Goal: Task Accomplishment & Management: Use online tool/utility

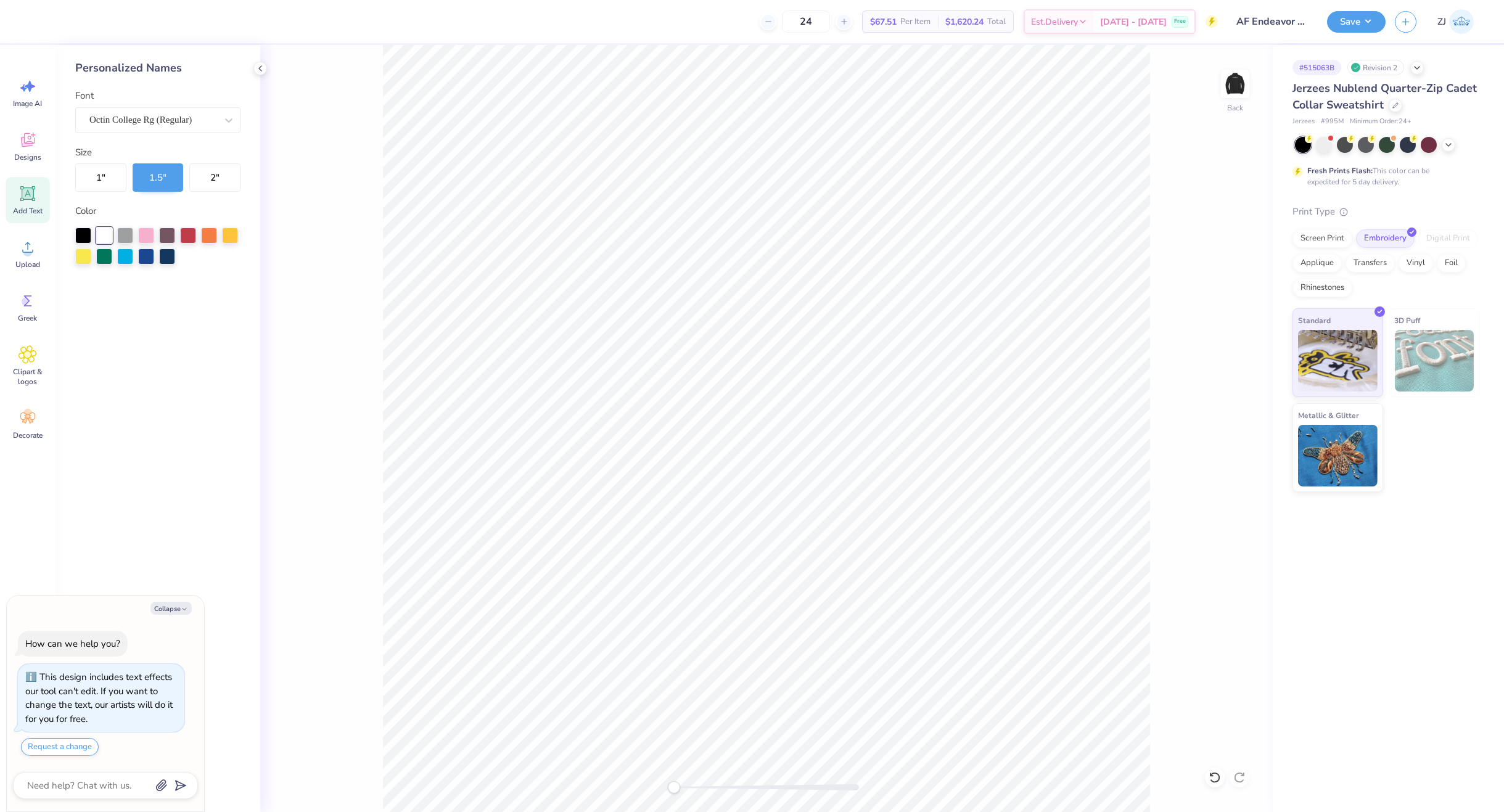
click at [1232, 87] on img at bounding box center [1235, 84] width 25 height 25
click at [1238, 88] on img at bounding box center [1236, 84] width 50 height 50
type textarea "x"
type input "1.78"
click at [24, 252] on icon at bounding box center [28, 247] width 11 height 10
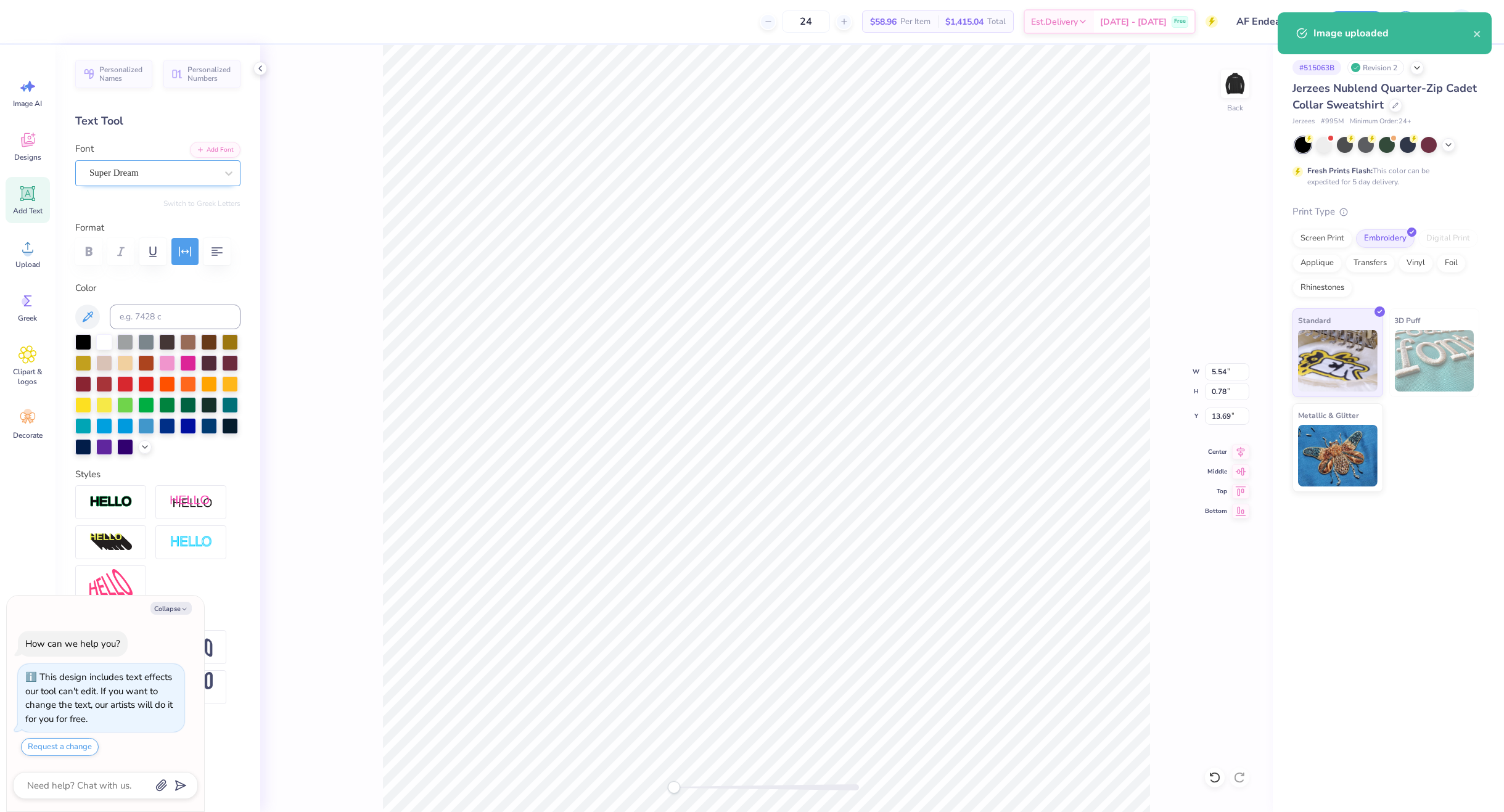
click at [116, 186] on div "Personalized Names Personalized Numbers Text Tool Add Font Font Super Dream Swi…" at bounding box center [157, 428] width 204 height 767
click at [121, 180] on div at bounding box center [153, 172] width 127 height 17
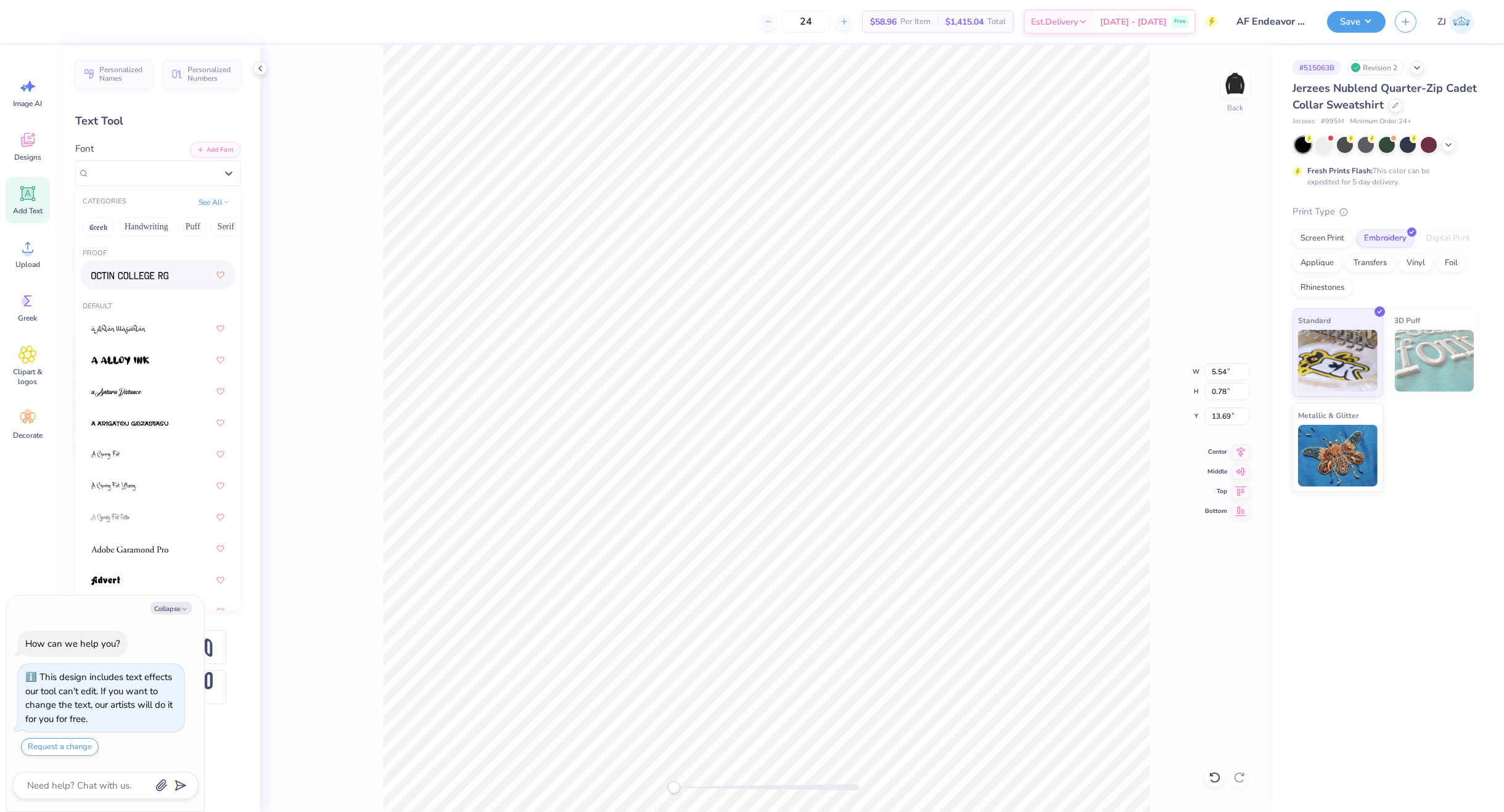
click at [140, 271] on img at bounding box center [129, 275] width 77 height 9
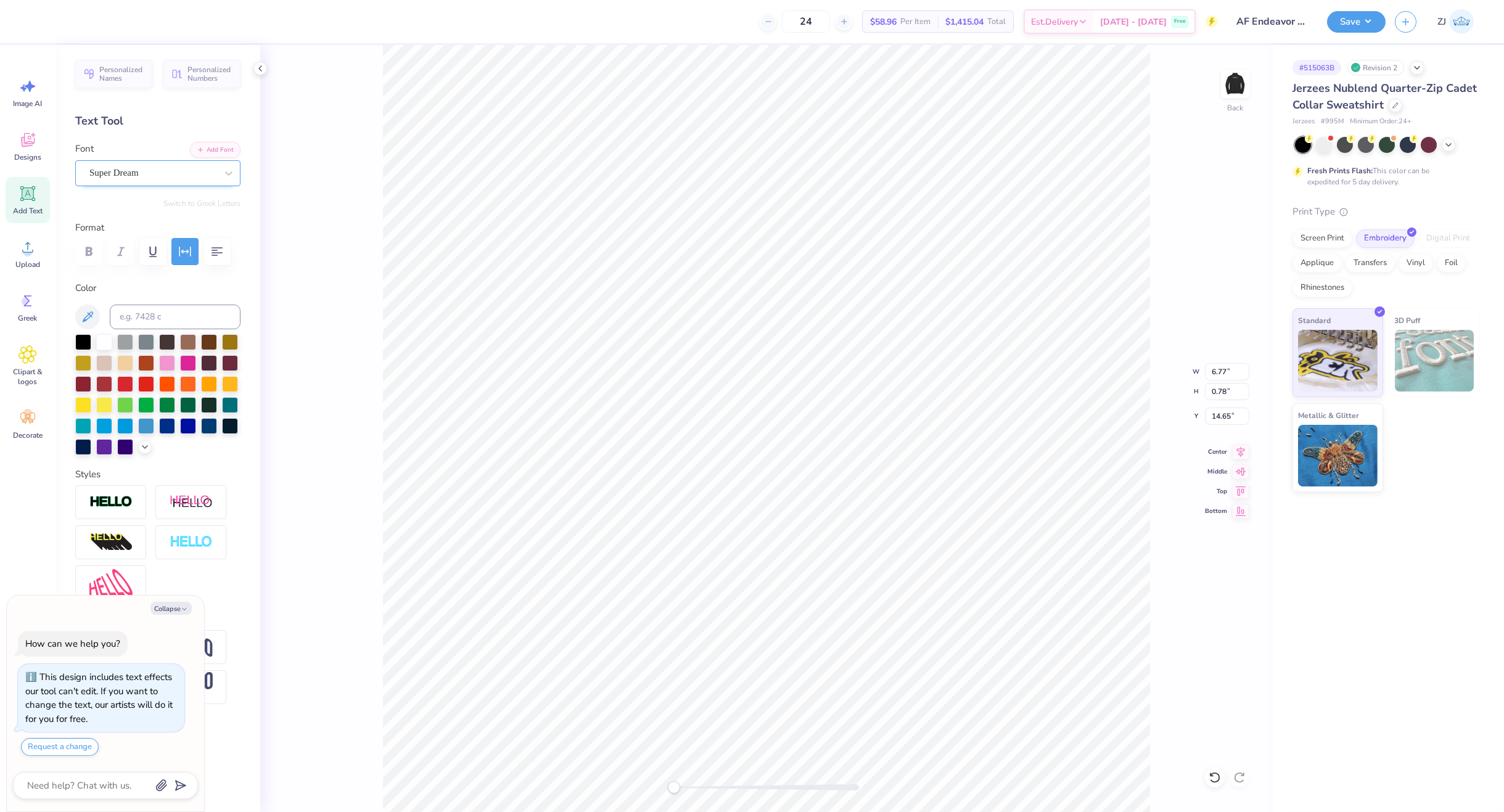
click at [123, 160] on div "Super Dream" at bounding box center [157, 173] width 165 height 26
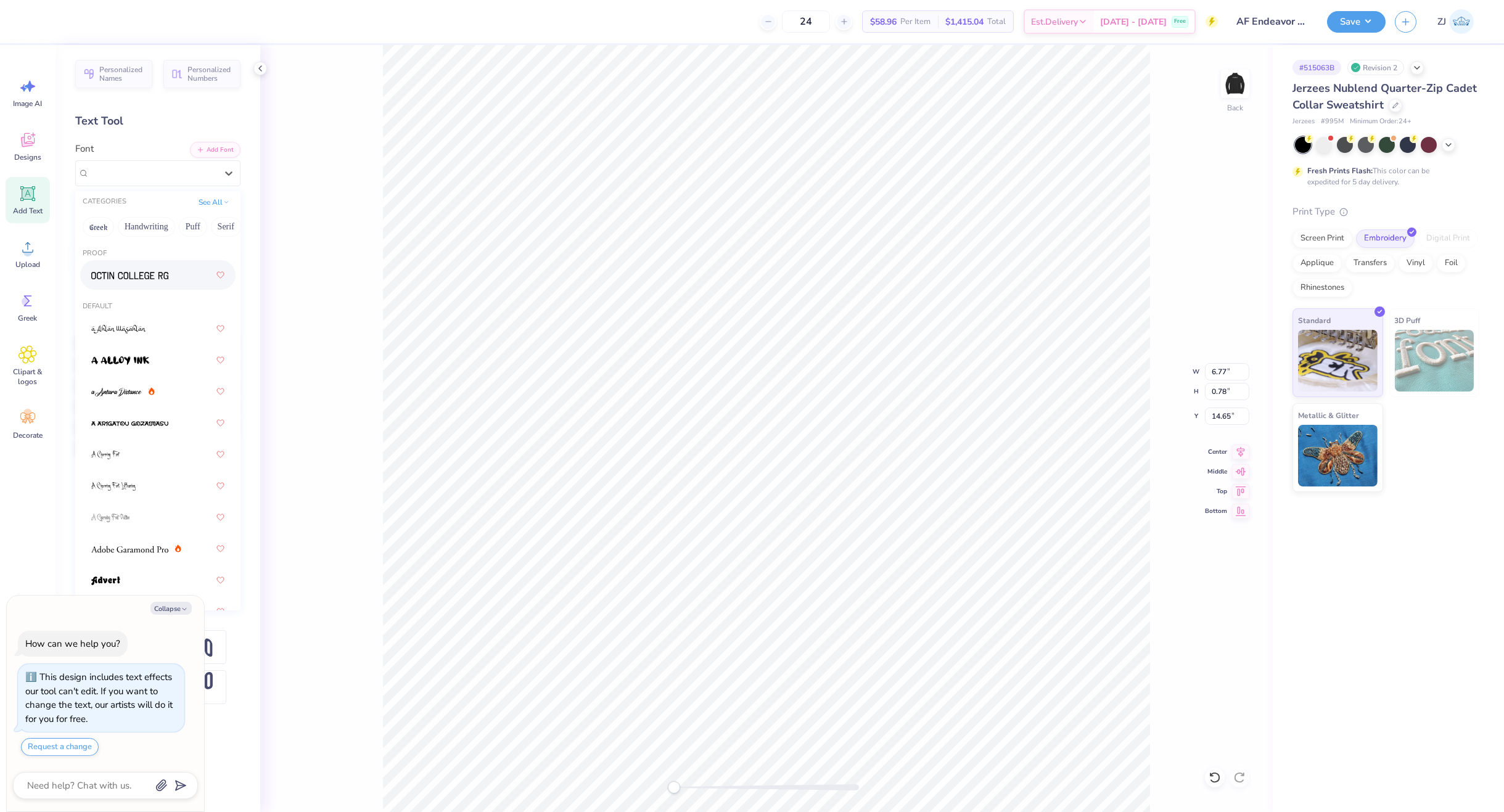
click at [133, 277] on img at bounding box center [129, 275] width 77 height 9
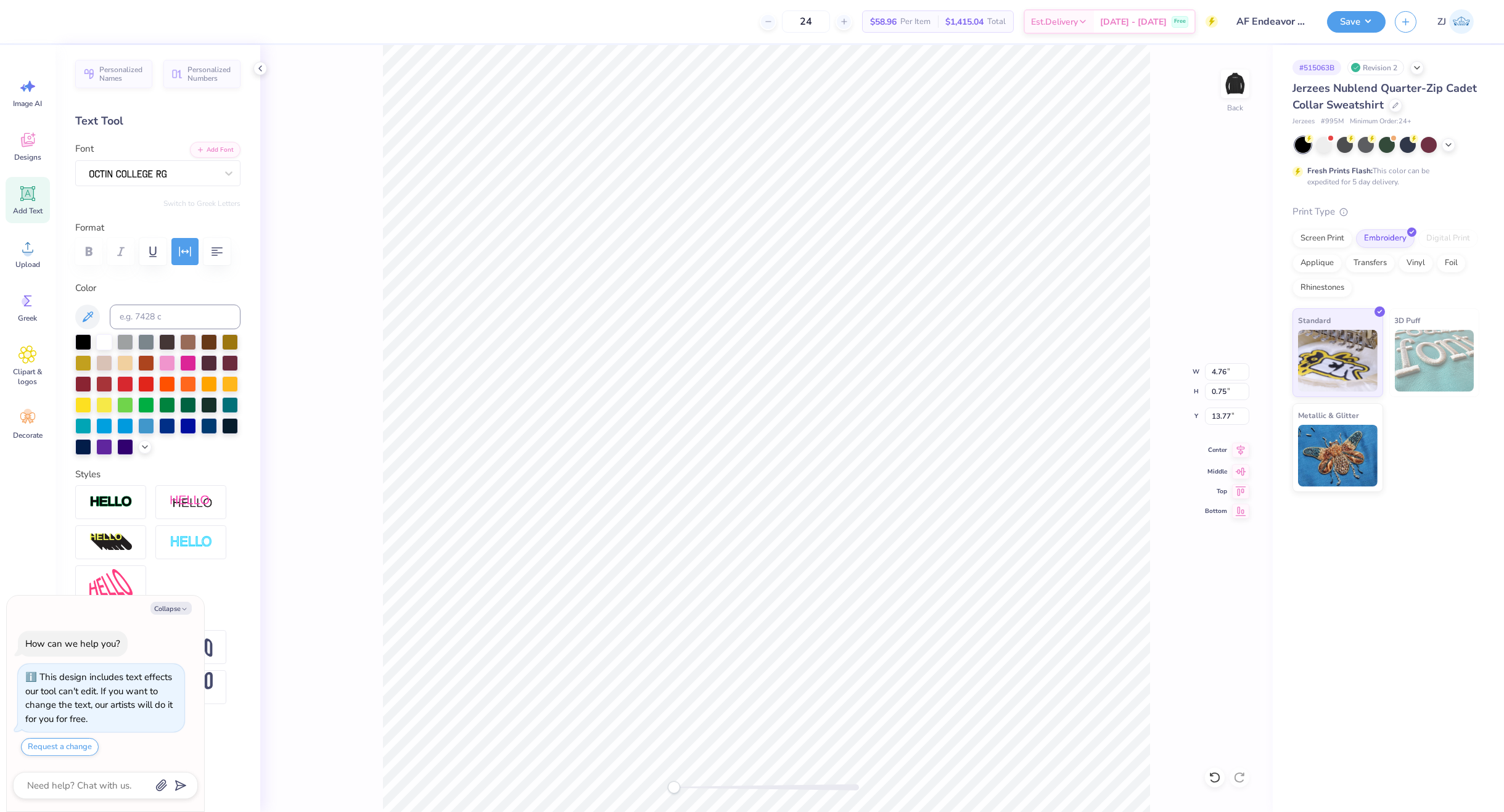
click at [1240, 448] on icon at bounding box center [1241, 450] width 8 height 10
click at [1243, 450] on icon at bounding box center [1241, 450] width 18 height 15
type textarea "x"
type input "5.97"
type input "14.73"
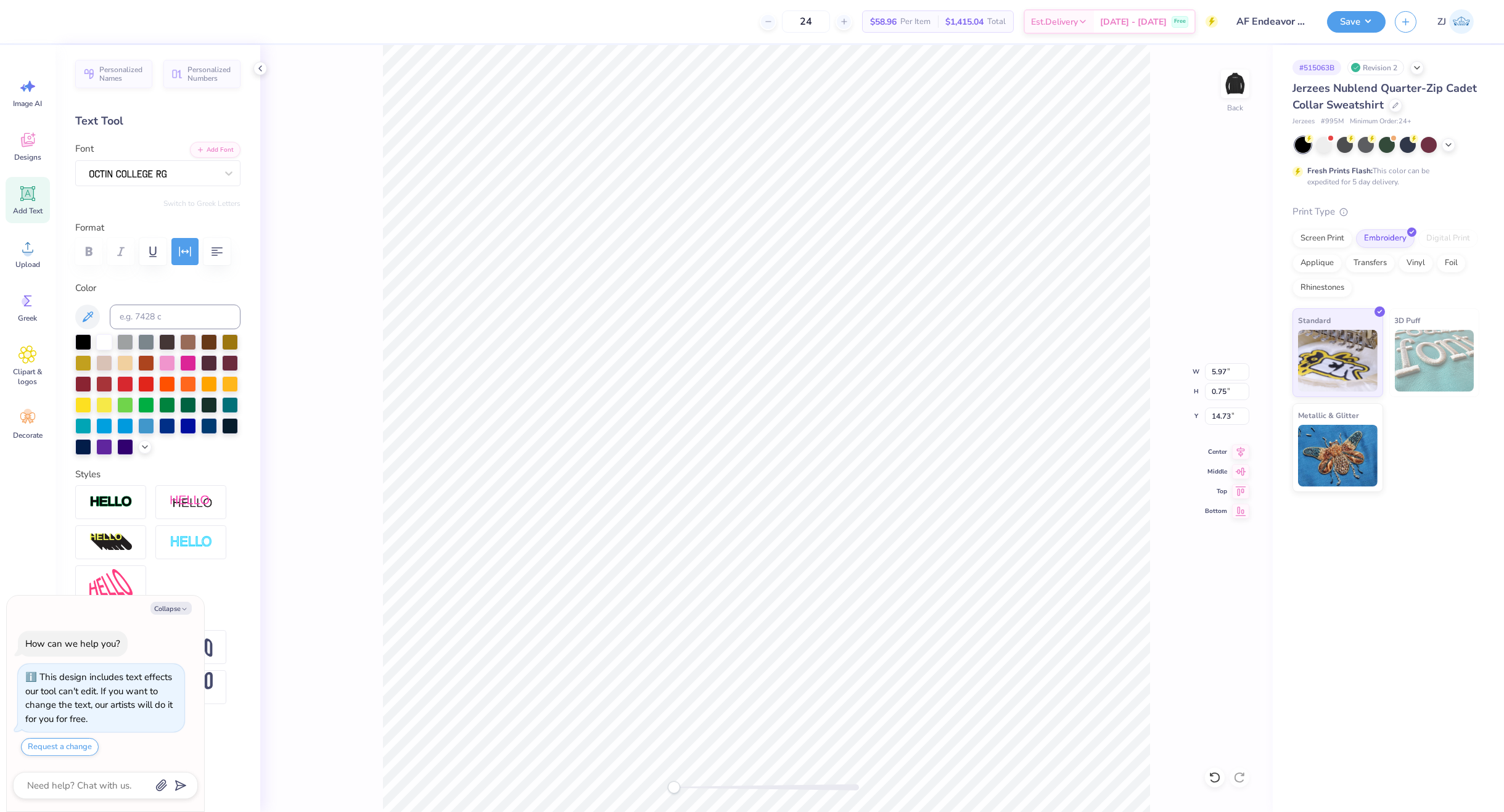
click at [1240, 443] on div "Back W 5.97 5.97 " H 0.75 0.75 " Y 14.73 14.73 " Center Middle Top Bottom" at bounding box center [767, 428] width 1013 height 767
type textarea "x"
click at [1224, 371] on input "7.26" at bounding box center [1228, 372] width 45 height 18
type input "4"
type textarea "x"
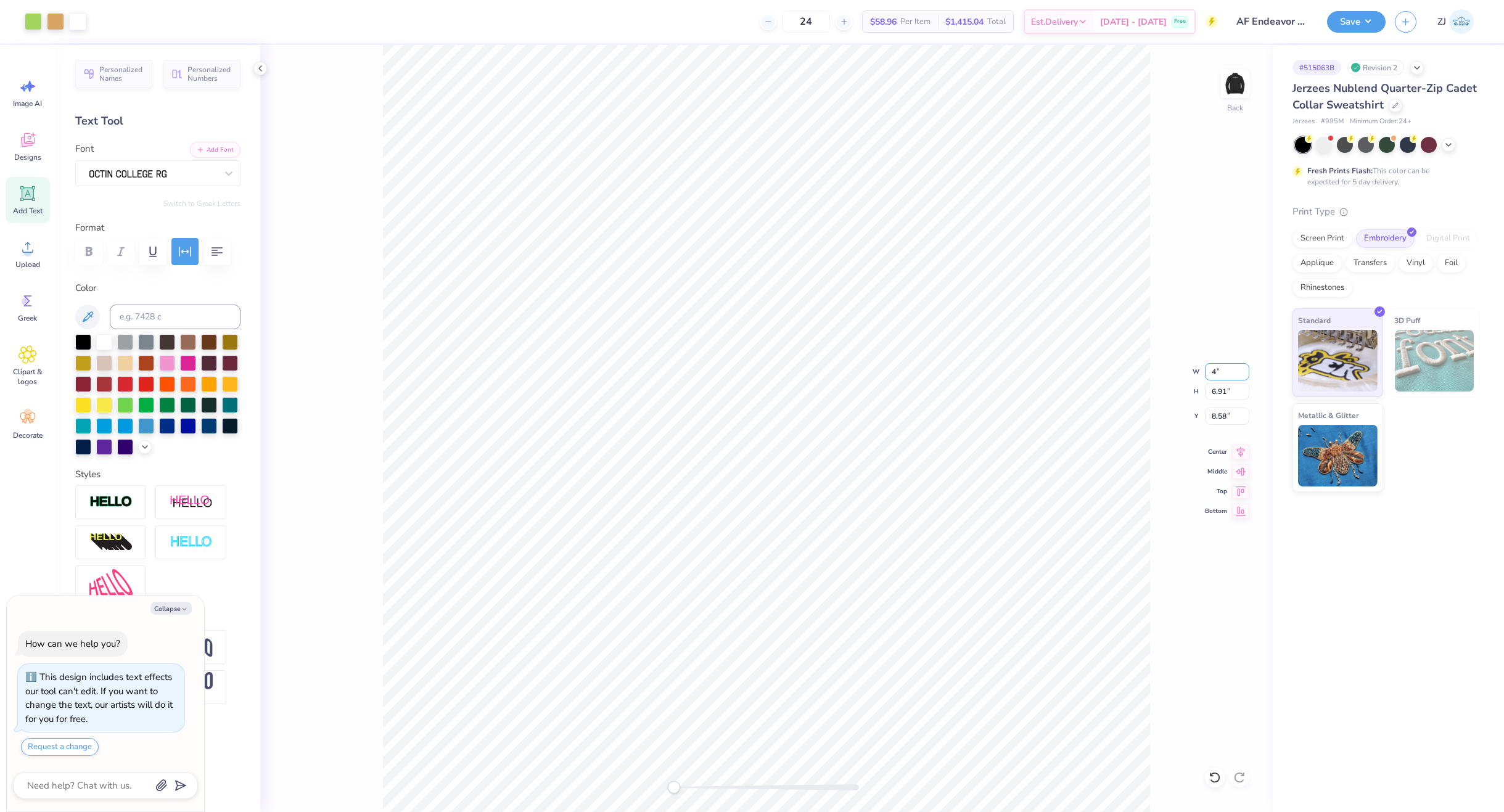
type input "2.20"
type input "3.10"
type input "10.74"
type textarea "x"
click at [1230, 412] on input "10.13" at bounding box center [1228, 416] width 45 height 18
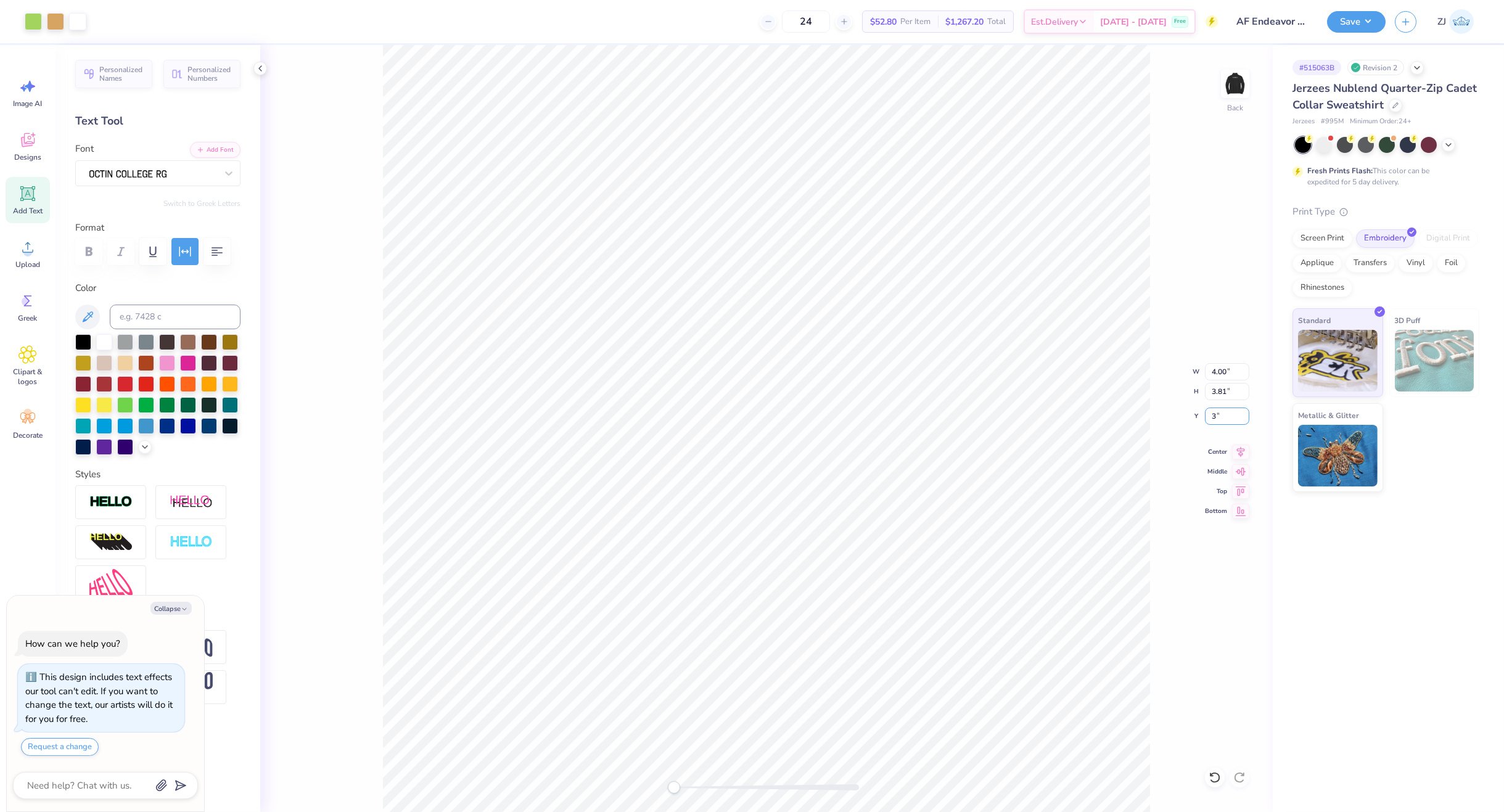
type input "3"
type textarea "x"
type input "3.00"
click at [1343, 10] on button "Save" at bounding box center [1356, 20] width 58 height 22
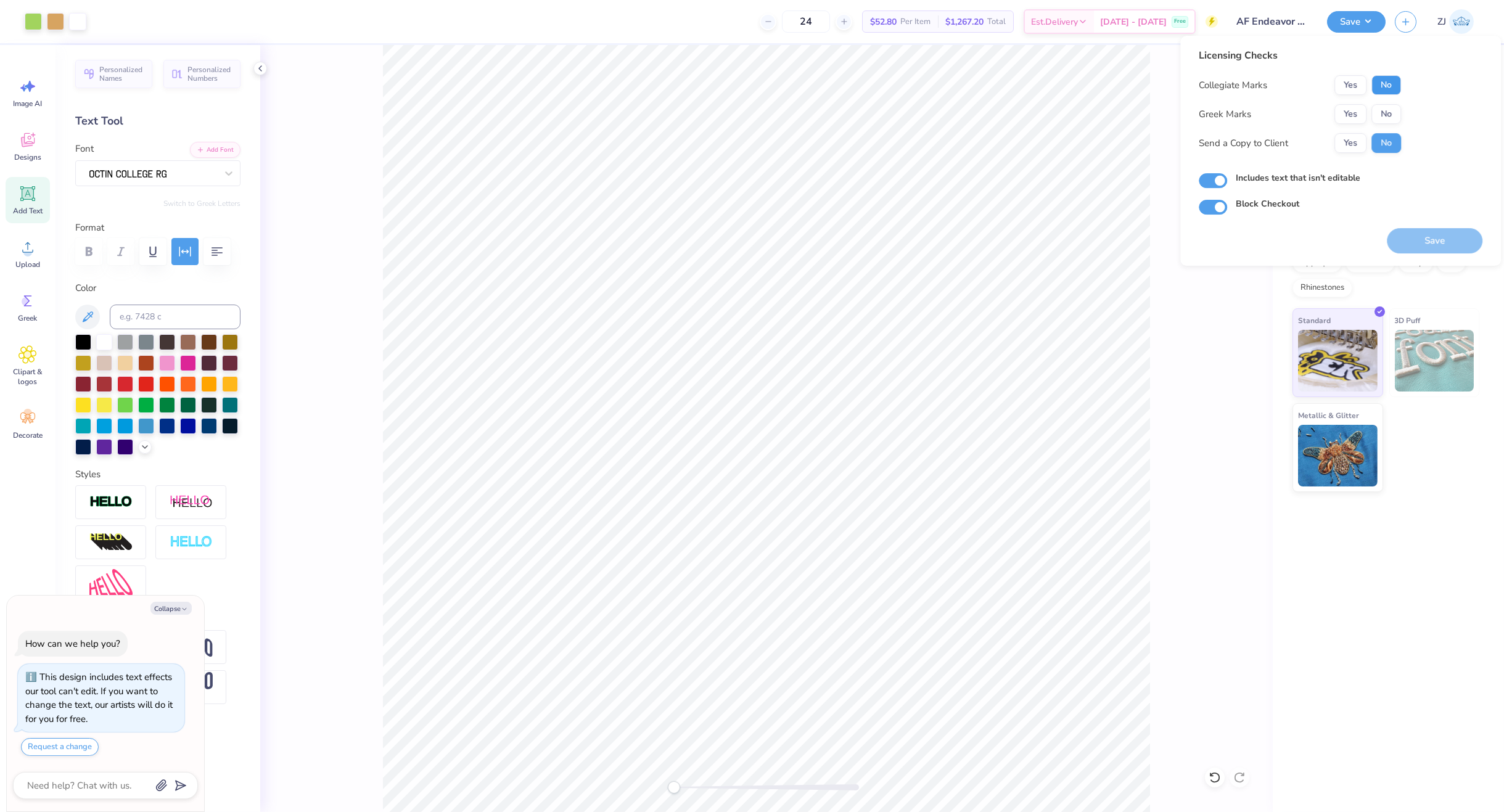
click at [1390, 80] on button "No" at bounding box center [1386, 85] width 30 height 20
click at [1387, 109] on button "No" at bounding box center [1386, 113] width 30 height 20
click at [1362, 143] on button "Yes" at bounding box center [1351, 143] width 32 height 20
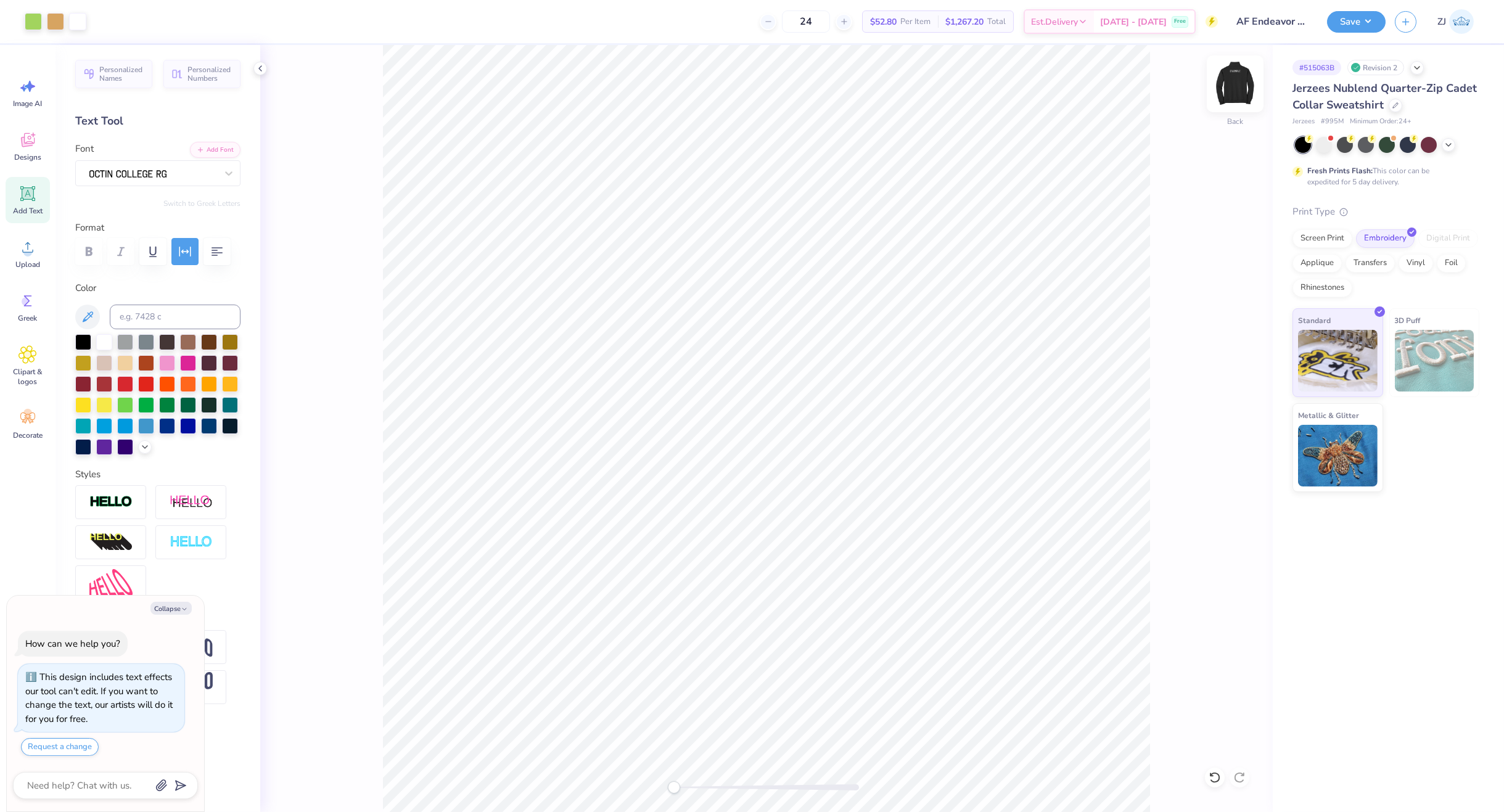
click at [1236, 89] on img at bounding box center [1236, 84] width 50 height 50
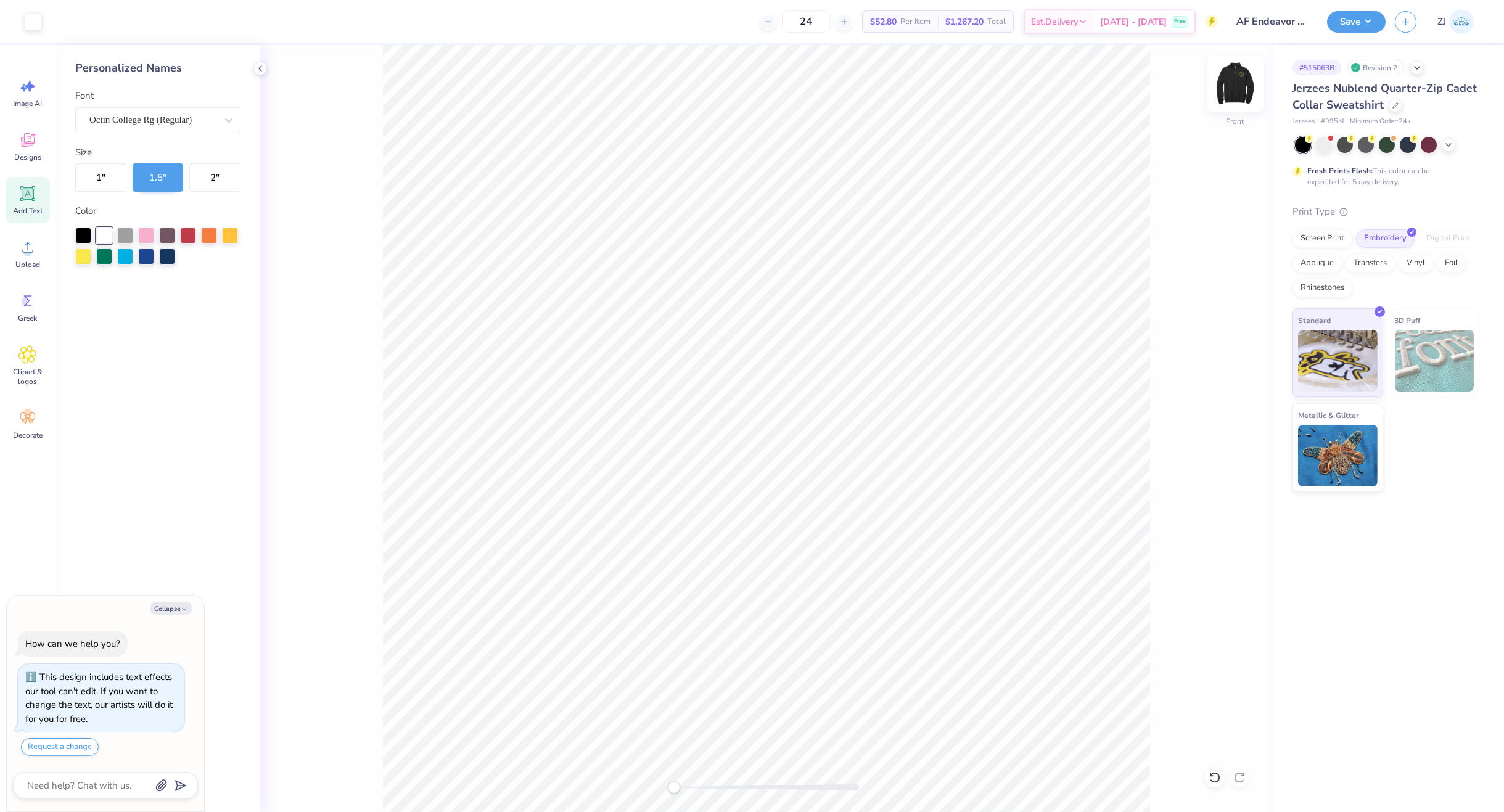
click at [1243, 88] on img at bounding box center [1236, 84] width 50 height 50
click at [1363, 23] on button "Save" at bounding box center [1356, 20] width 58 height 22
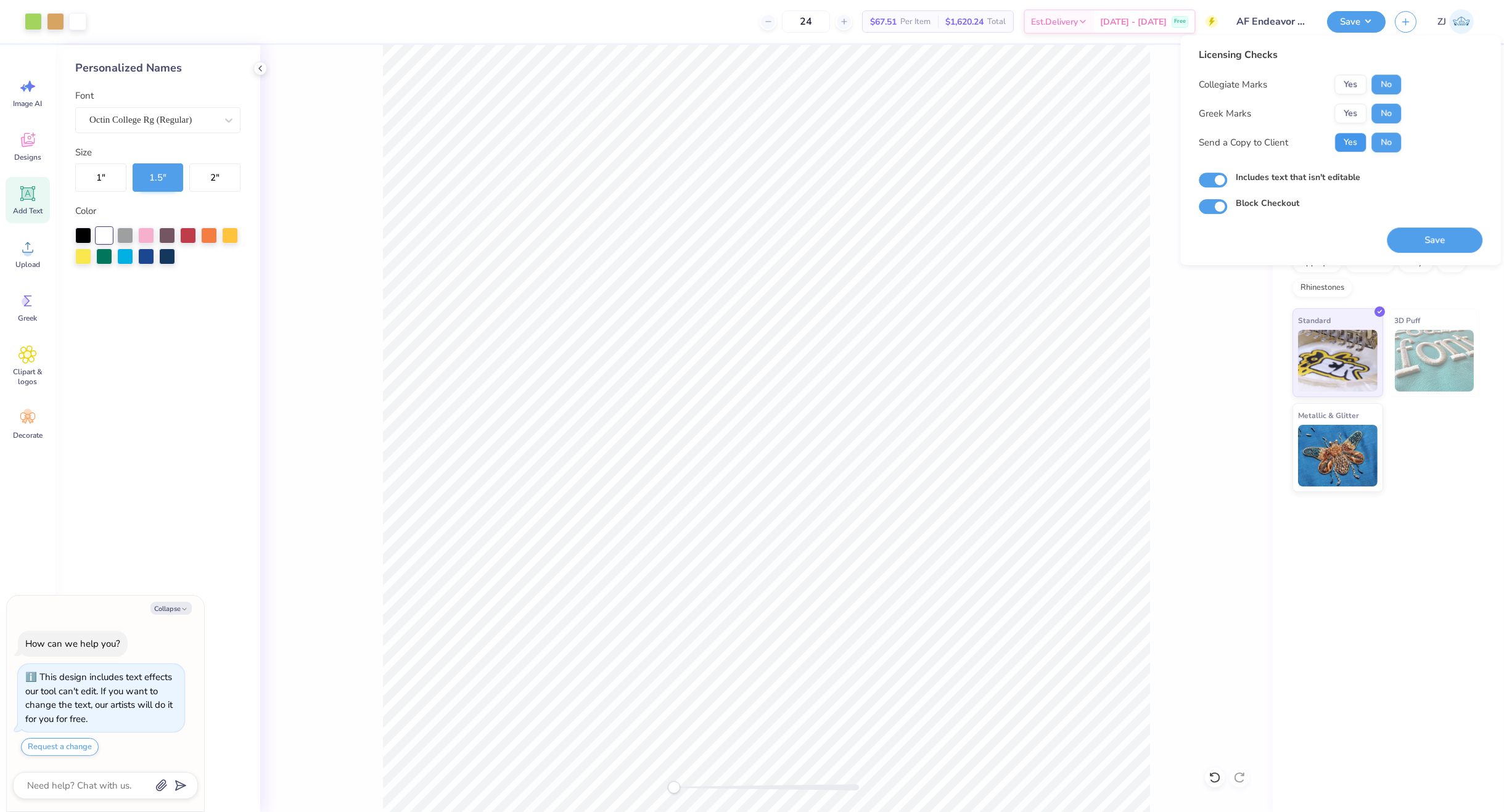
click at [1359, 141] on button "Yes" at bounding box center [1351, 142] width 32 height 20
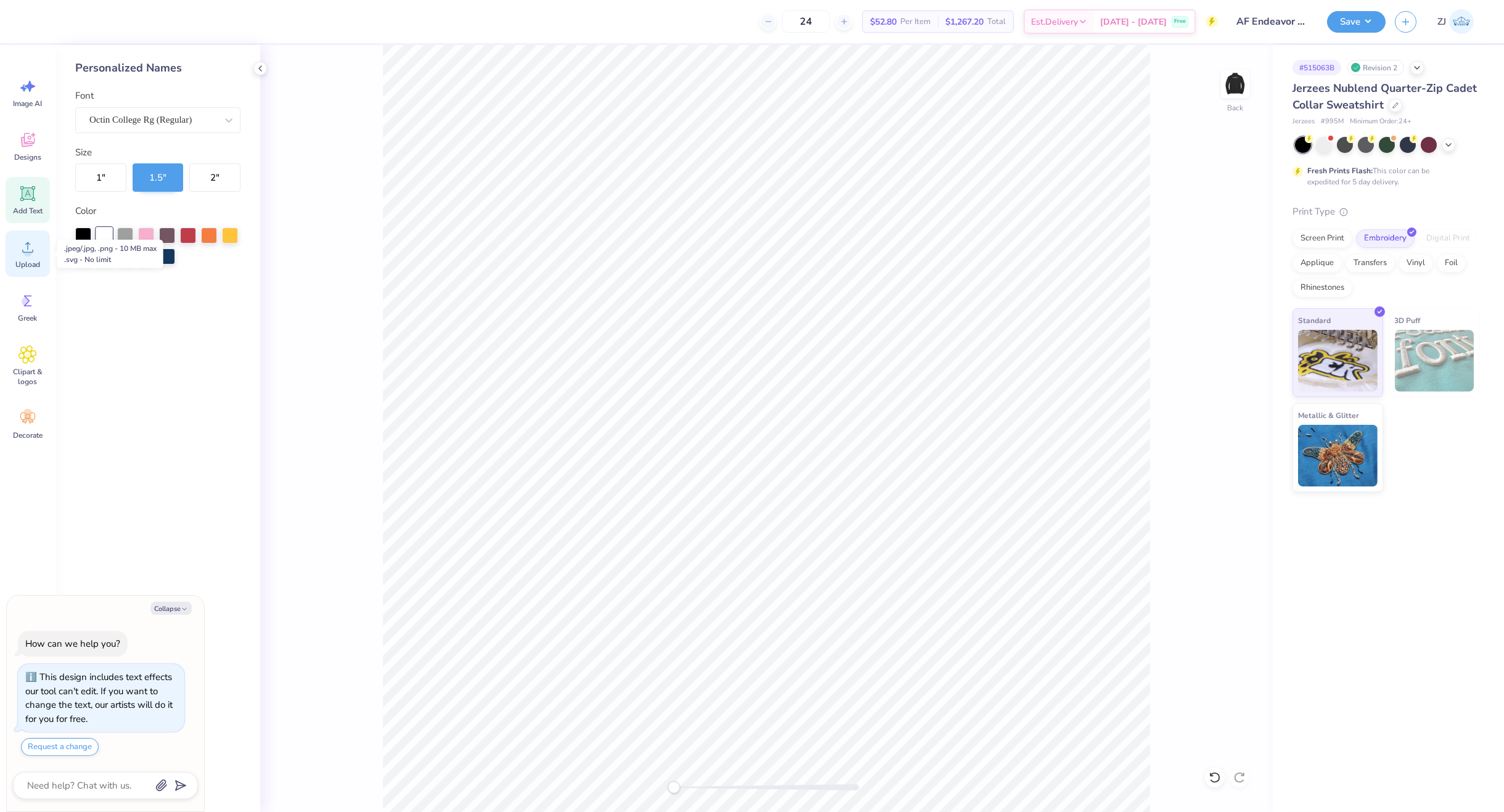
click at [20, 254] on icon at bounding box center [27, 247] width 18 height 18
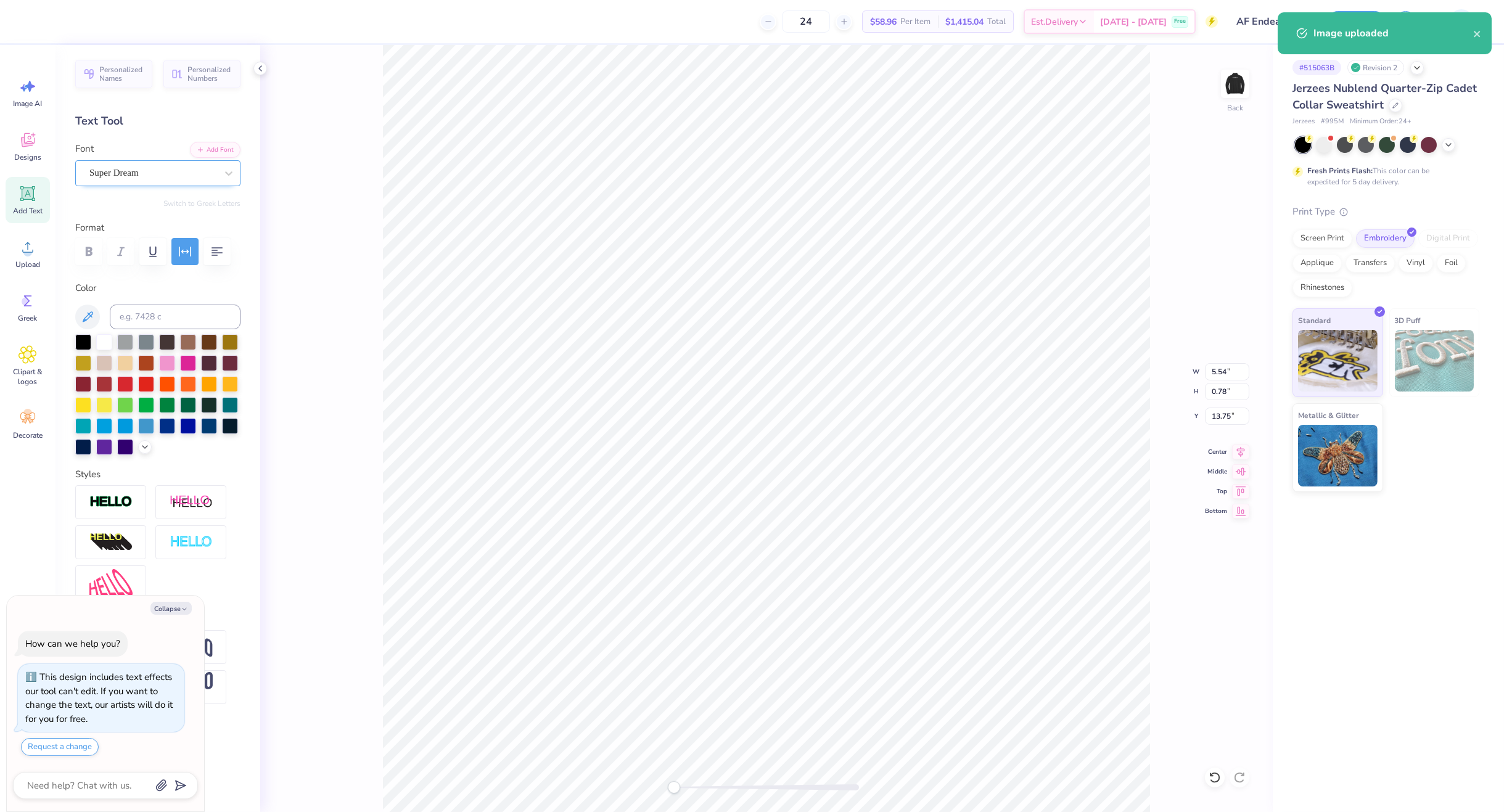
click at [188, 183] on div "Super Dream" at bounding box center [157, 173] width 165 height 26
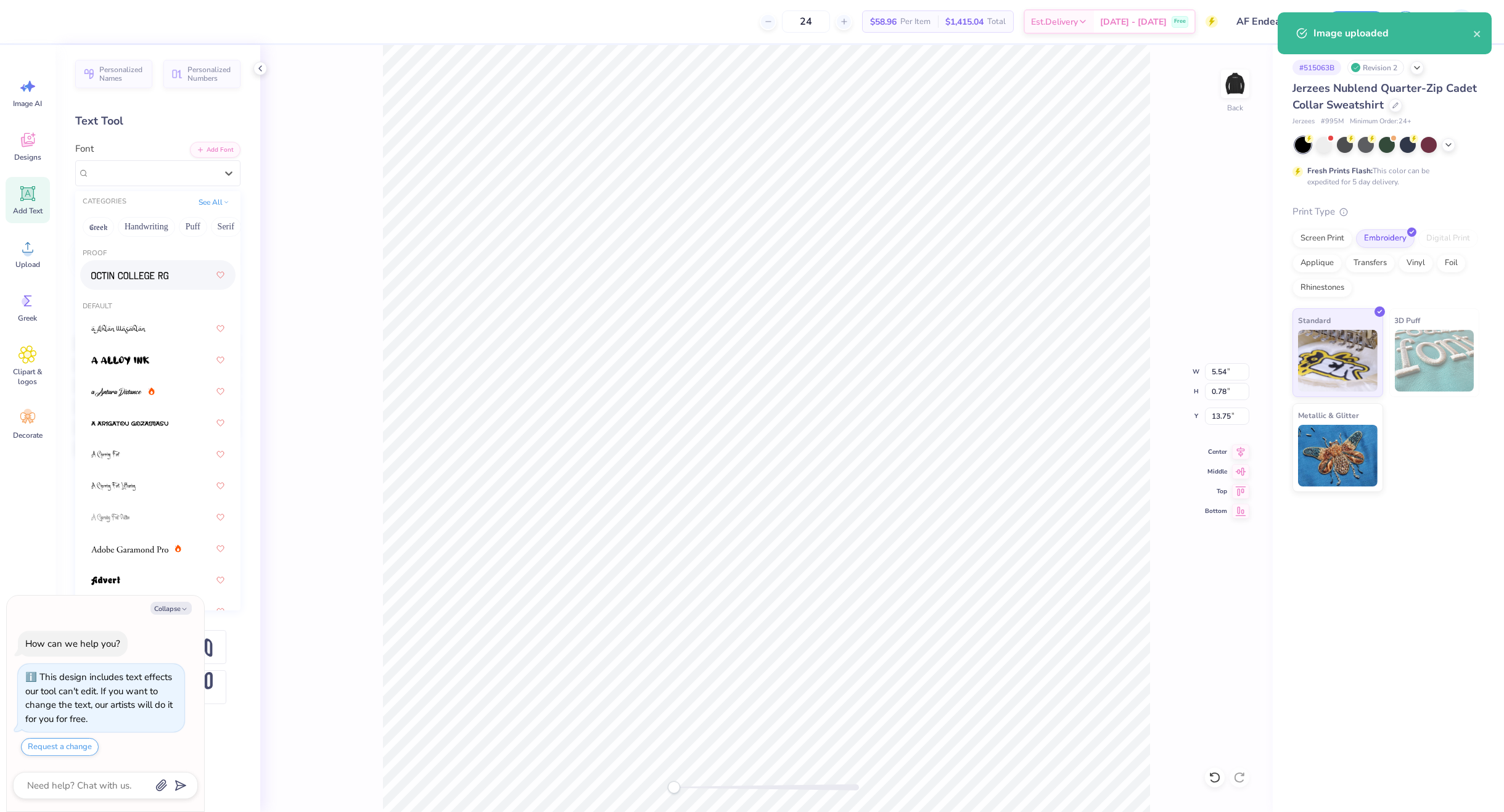
drag, startPoint x: 133, startPoint y: 270, endPoint x: 264, endPoint y: 360, distance: 158.9
click at [135, 271] on span at bounding box center [129, 275] width 77 height 13
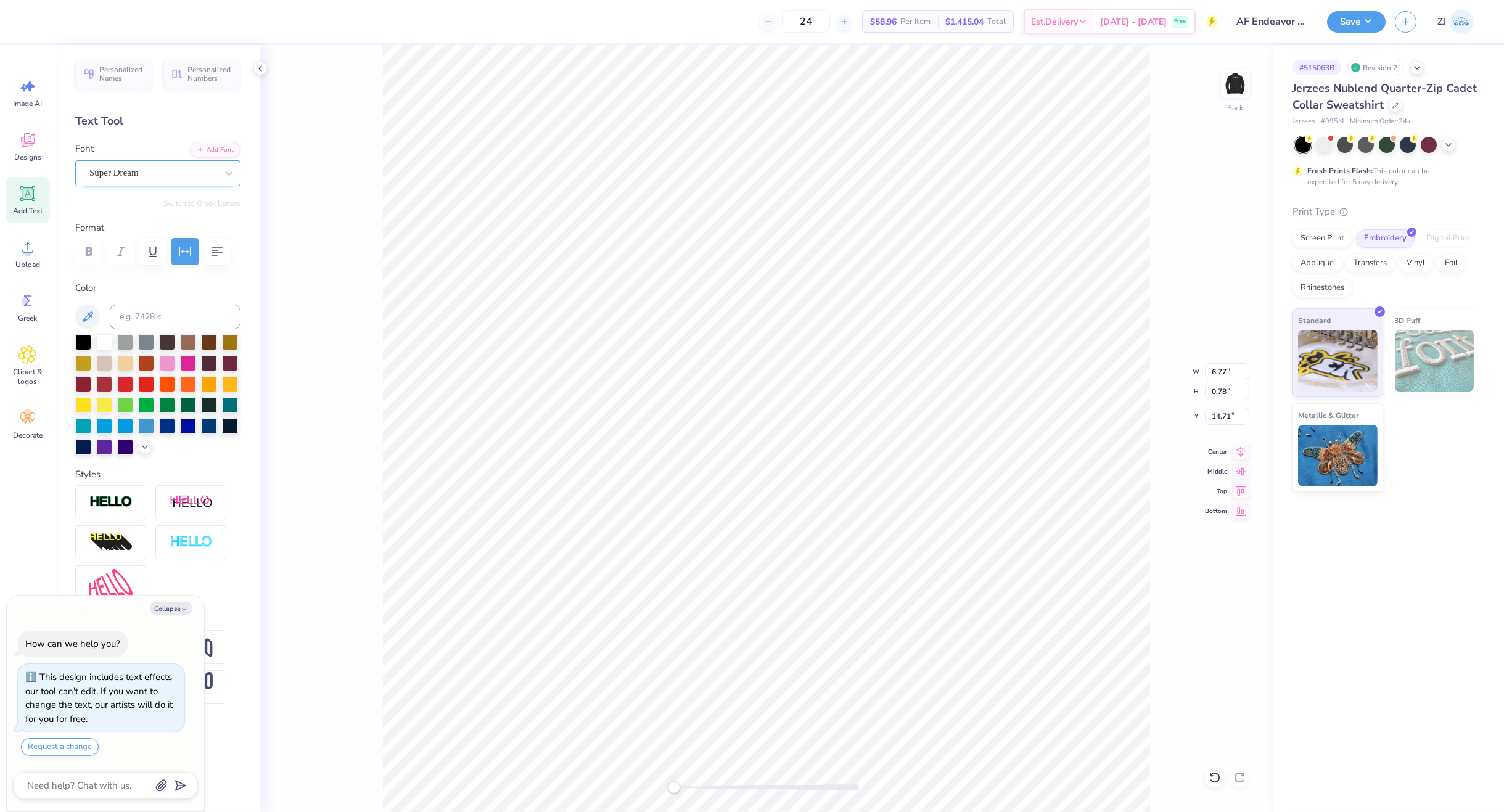
click at [169, 165] on div "Super Dream" at bounding box center [153, 173] width 129 height 19
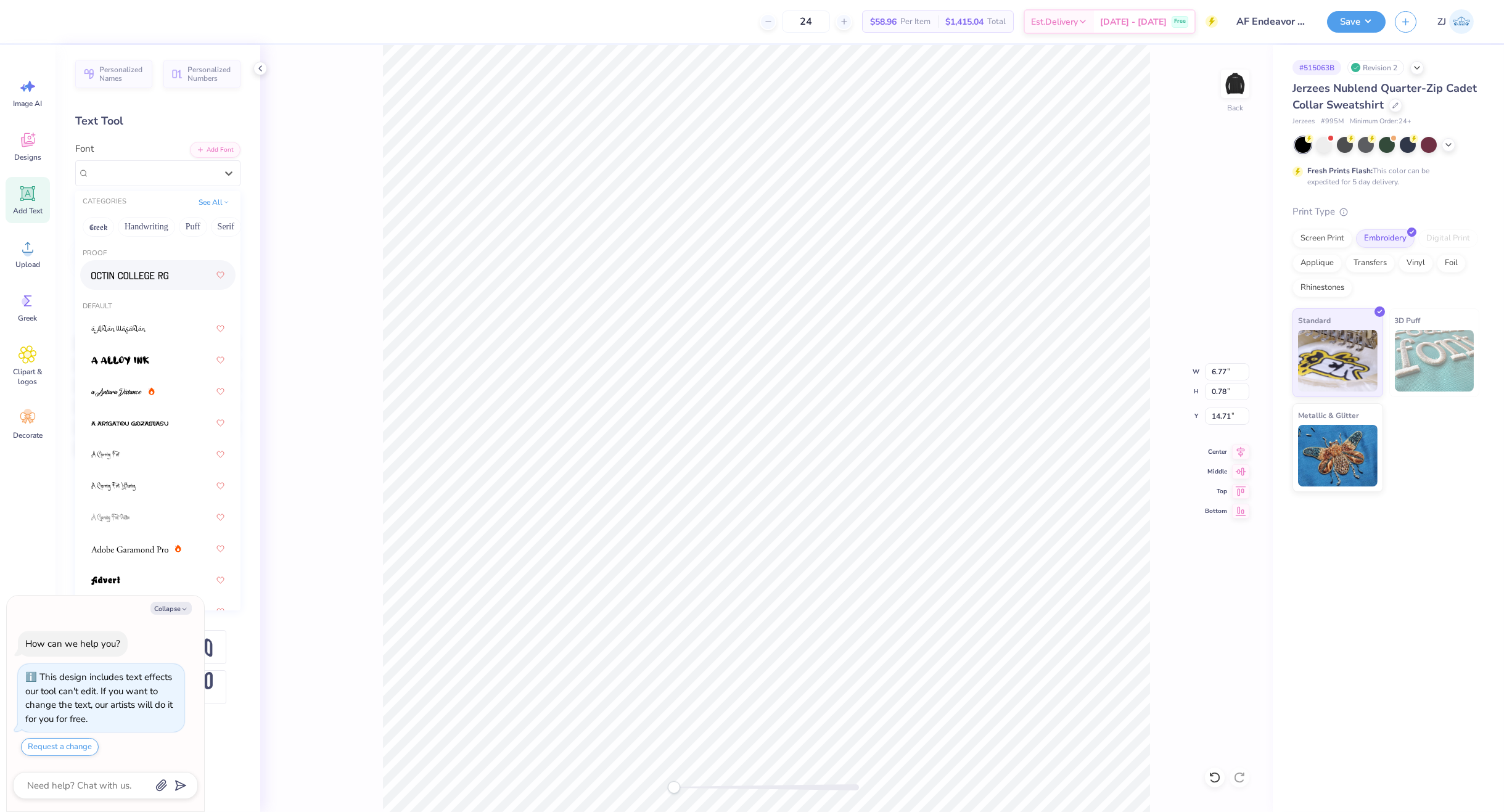
click at [129, 283] on div at bounding box center [157, 275] width 133 height 22
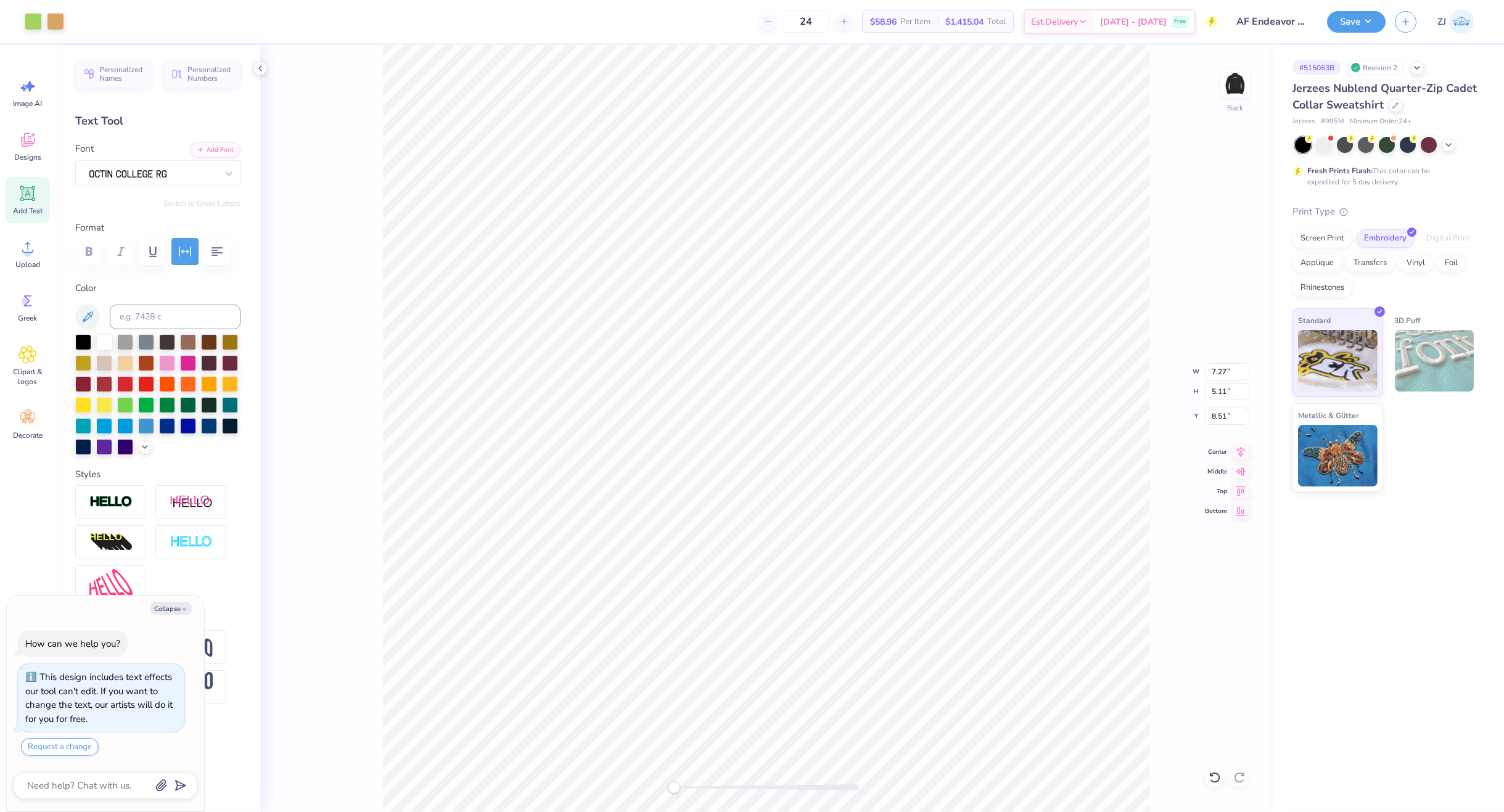
type textarea "x"
type input "4.76"
type input "0.75"
type input "13.84"
click at [1236, 450] on icon at bounding box center [1241, 450] width 18 height 15
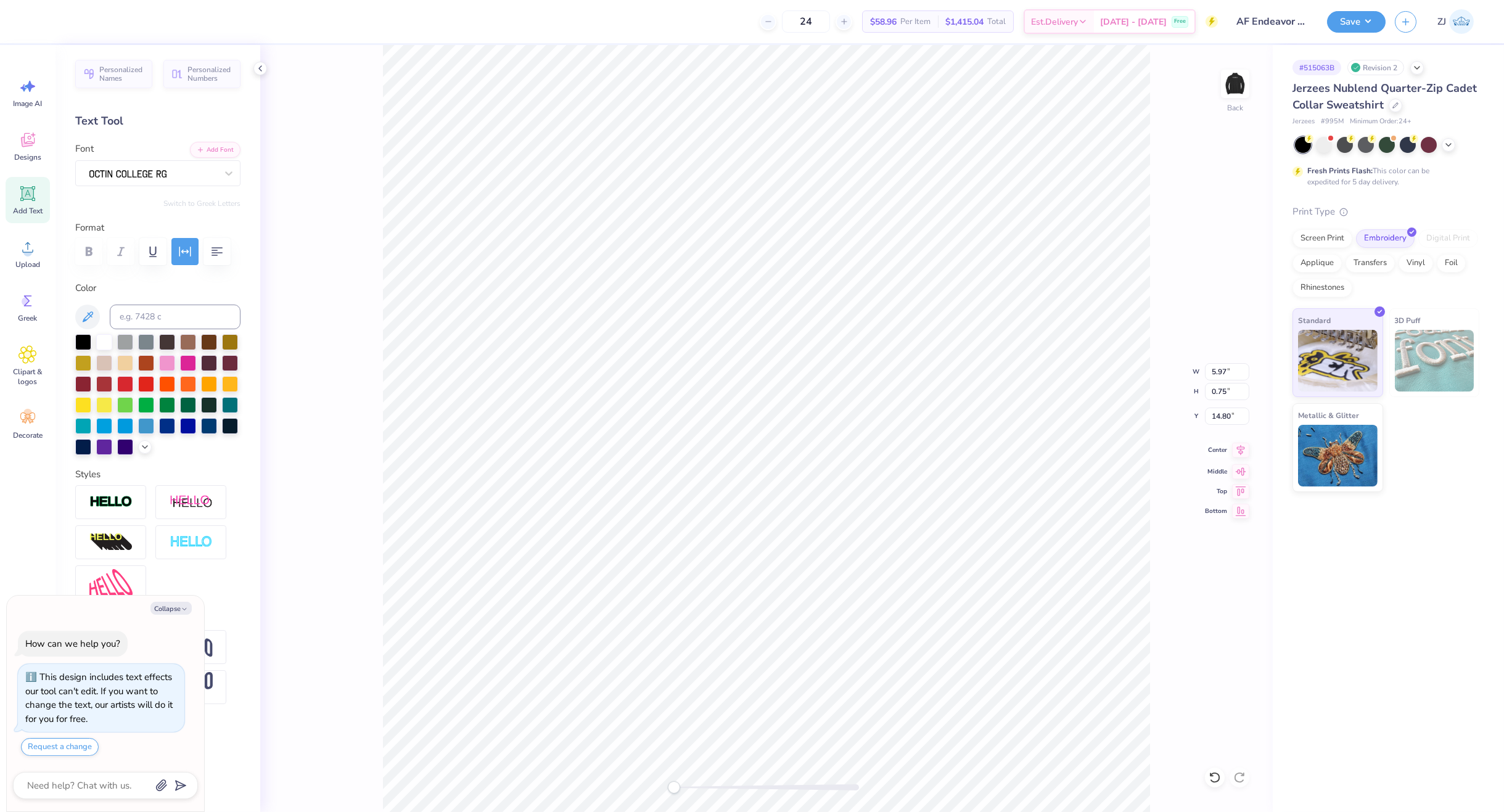
click at [1240, 450] on icon at bounding box center [1241, 450] width 8 height 10
type textarea "x"
click at [1224, 370] on input "7.27" at bounding box center [1228, 372] width 45 height 18
type input "4"
type textarea "x"
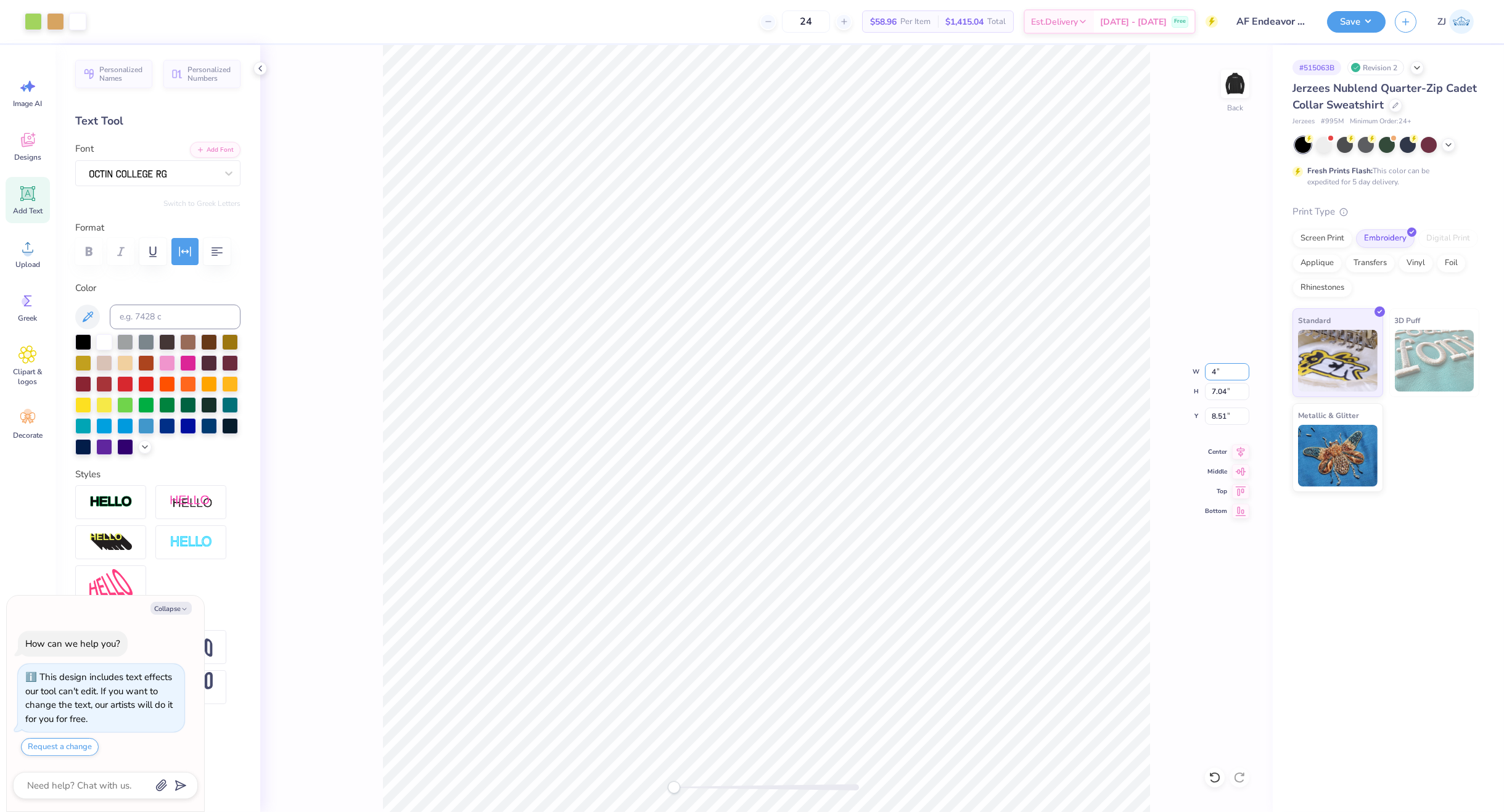
type input "2.20"
type input "3.15"
type input "10.73"
type textarea "x"
click at [1218, 419] on input "10.10" at bounding box center [1228, 416] width 45 height 18
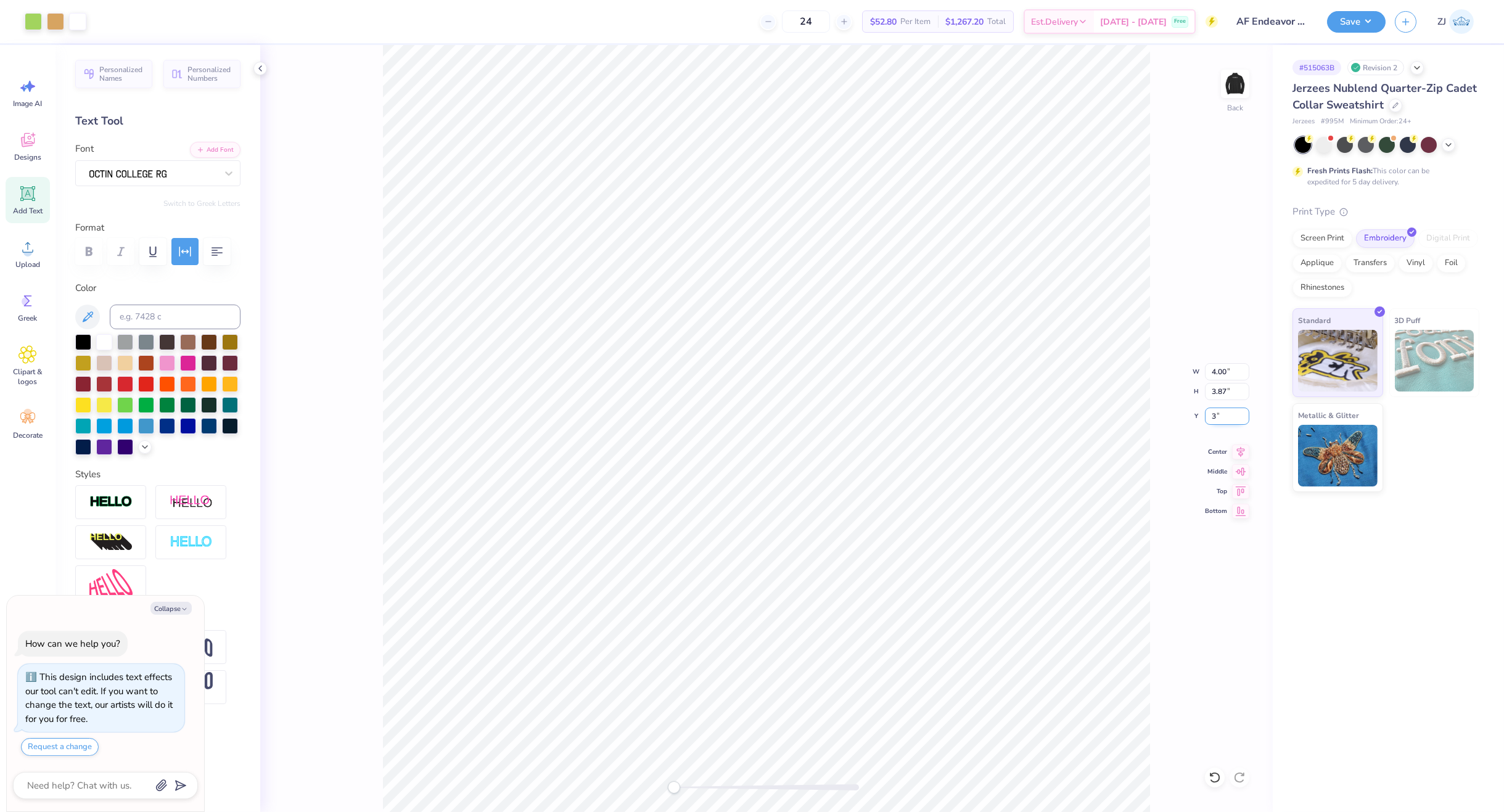
type input "3"
type textarea "x"
type input "3.00"
click at [1356, 18] on button "Save" at bounding box center [1356, 20] width 58 height 22
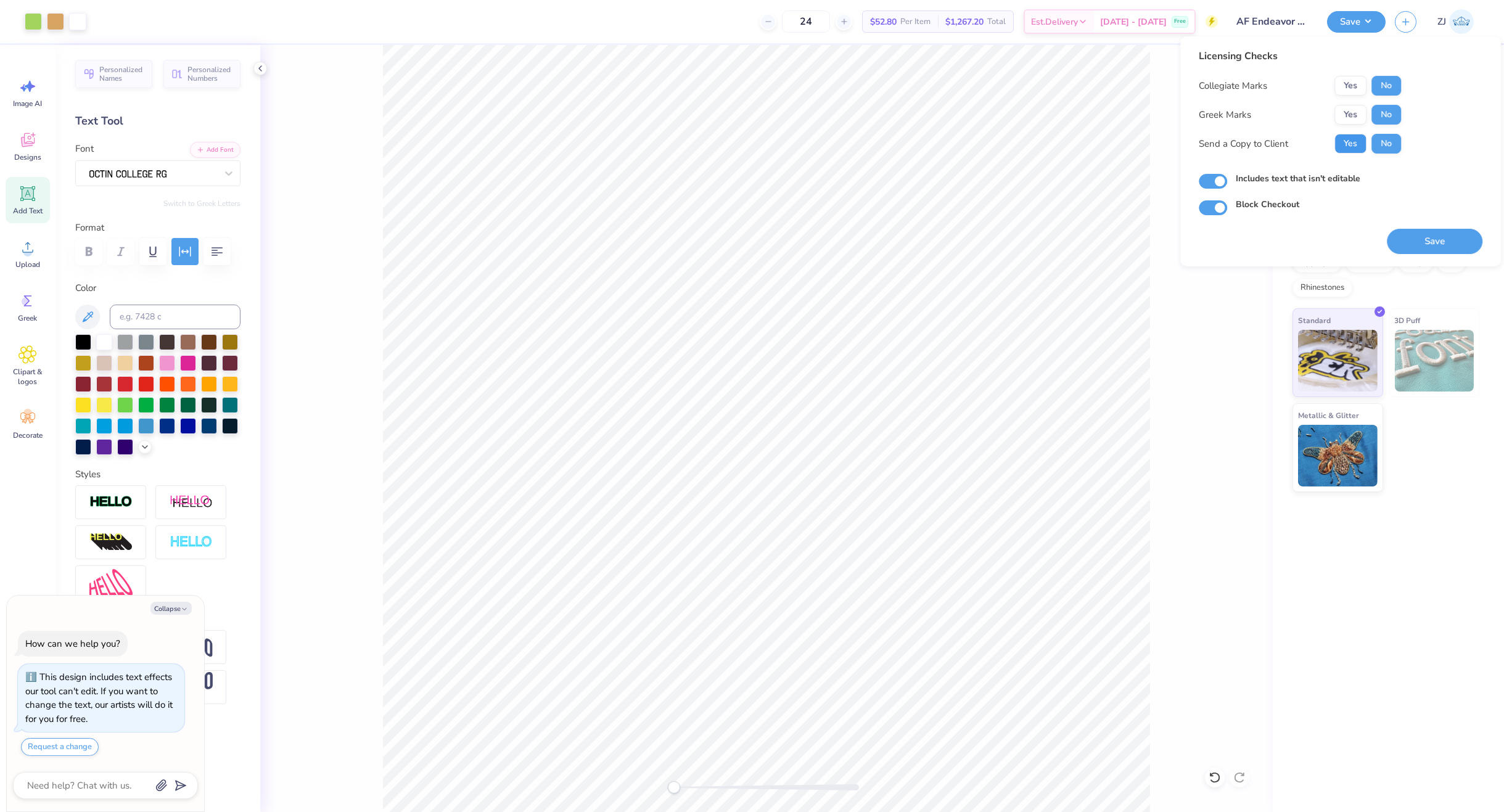
click at [1346, 148] on button "Yes" at bounding box center [1351, 144] width 32 height 20
click at [1425, 238] on button "Save" at bounding box center [1435, 241] width 96 height 26
drag, startPoint x: 1411, startPoint y: 688, endPoint x: 1410, endPoint y: 610, distance: 78.0
click at [1408, 674] on div "# 515063B Revision 2 Jerzees Nublend Quarter-Zip Cadet Collar Sweatshirt Jerzee…" at bounding box center [1389, 428] width 232 height 767
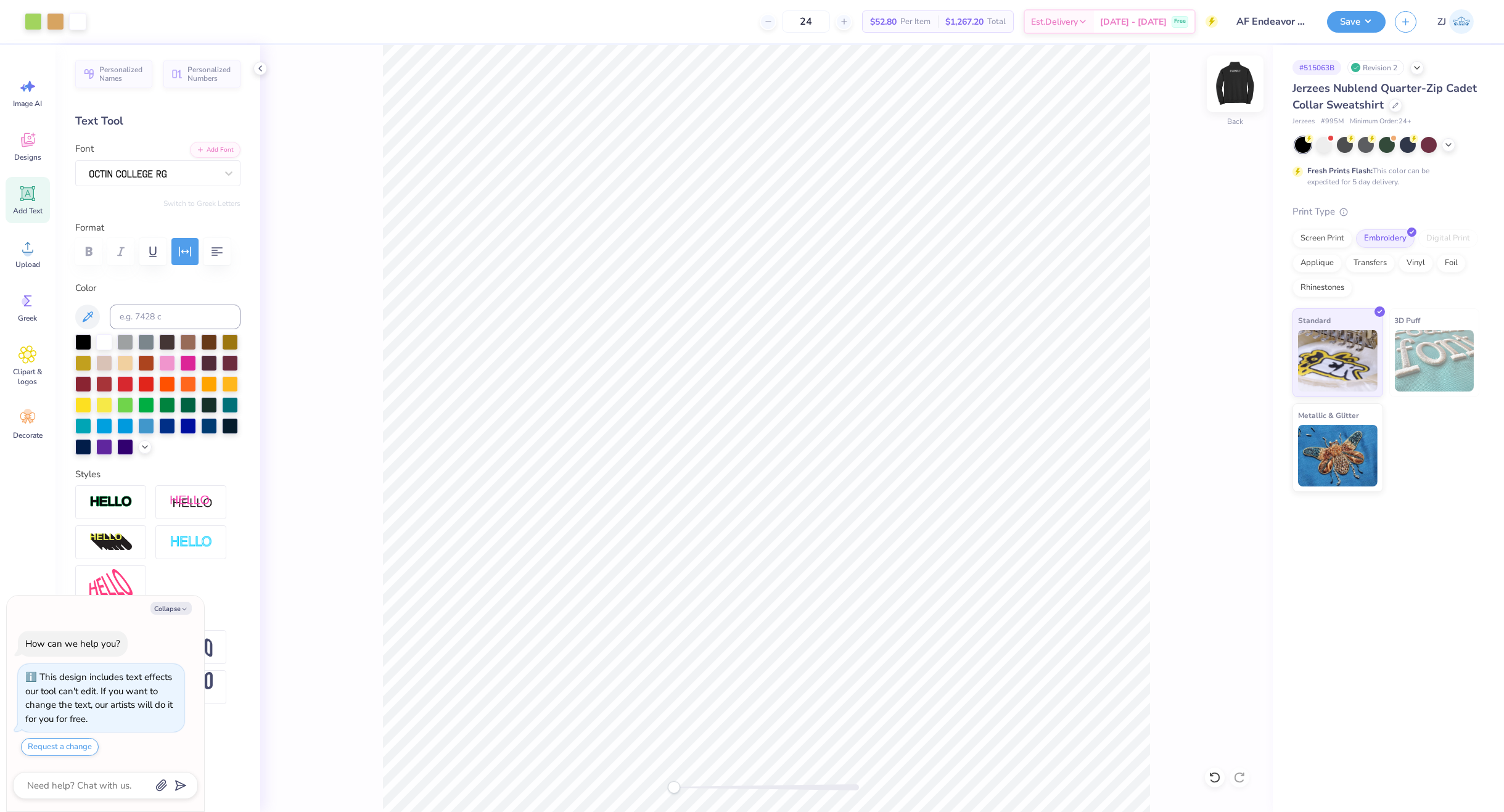
click at [1229, 93] on img at bounding box center [1236, 84] width 50 height 50
click at [1229, 84] on img at bounding box center [1236, 84] width 50 height 50
type textarea "x"
